Goal: Find contact information: Find contact information

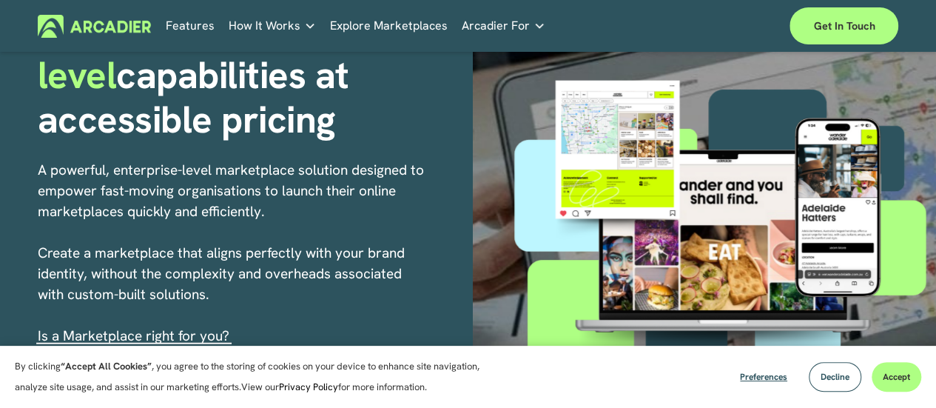
scroll to position [232, 0]
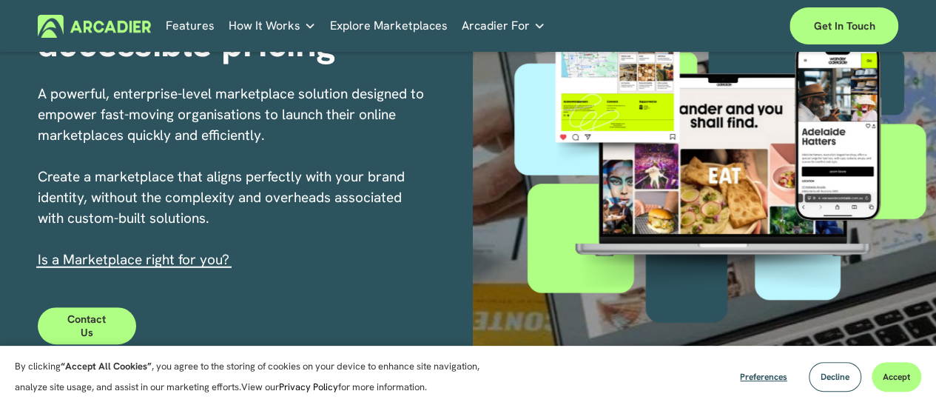
click at [515, 195] on div at bounding box center [723, 156] width 426 height 355
click at [837, 378] on span "Decline" at bounding box center [835, 377] width 29 height 12
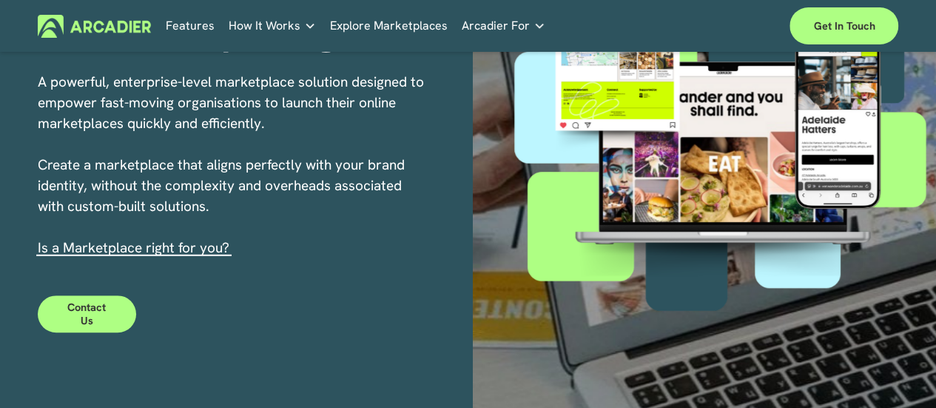
scroll to position [348, 0]
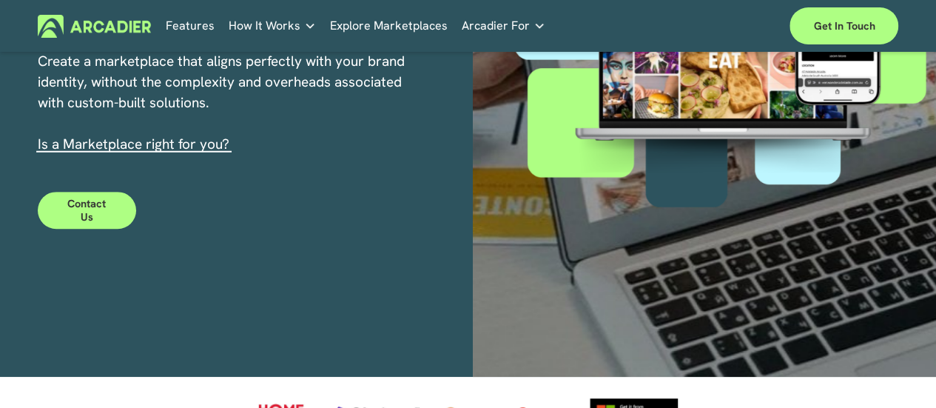
click at [140, 145] on link "s a Marketplace right for you?" at bounding box center [135, 144] width 188 height 19
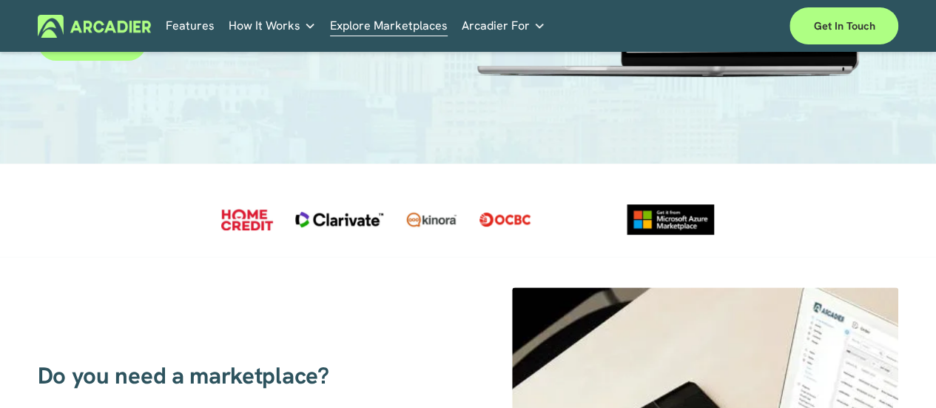
scroll to position [197, 0]
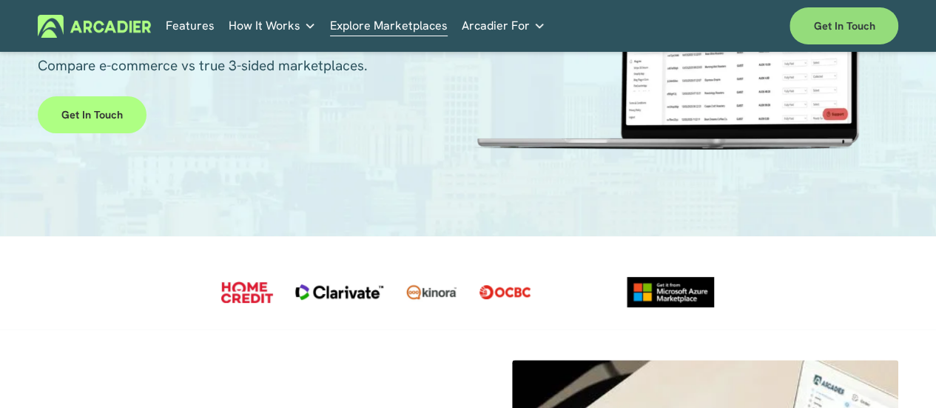
click at [845, 26] on link "Get in touch" at bounding box center [844, 25] width 109 height 37
